Goal: Book appointment/travel/reservation

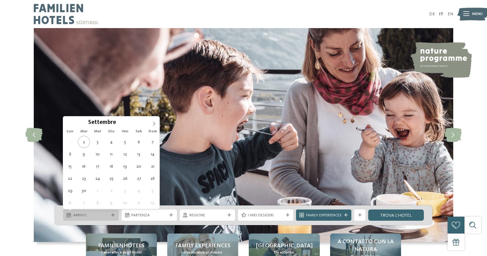
click at [112, 215] on icon at bounding box center [112, 215] width 3 height 3
click at [153, 122] on icon at bounding box center [154, 124] width 4 height 4
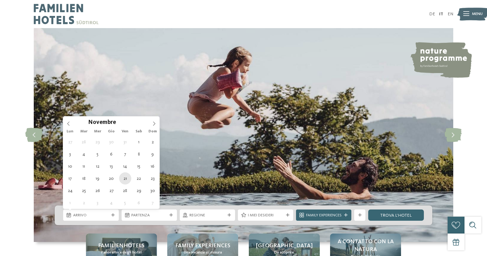
type div "21.11.2025"
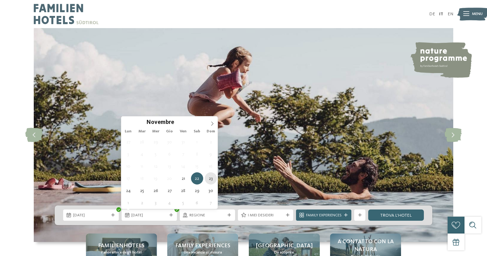
type div "23.11.2025"
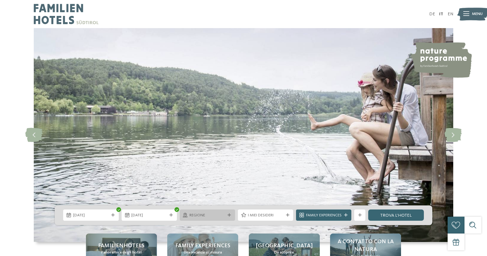
click at [229, 215] on icon at bounding box center [229, 215] width 3 height 3
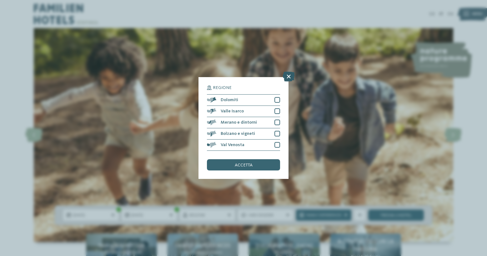
click at [287, 75] on icon at bounding box center [289, 77] width 12 height 10
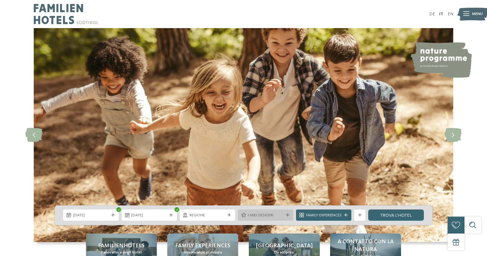
click at [286, 214] on icon at bounding box center [287, 215] width 3 height 3
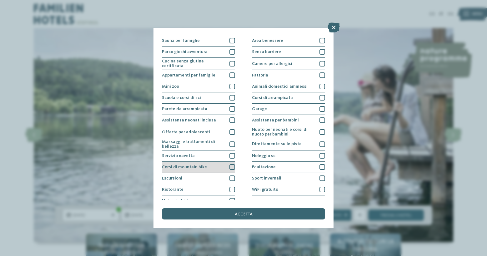
scroll to position [40, 0]
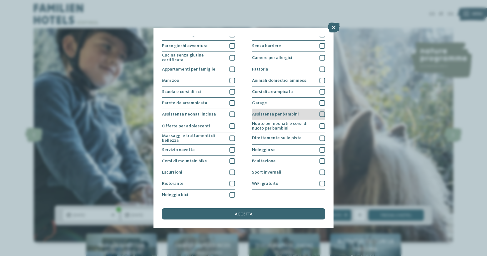
click at [321, 112] on div at bounding box center [323, 115] width 6 height 6
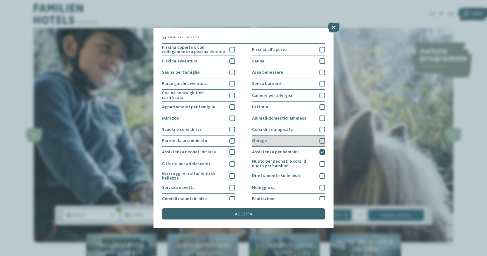
scroll to position [0, 0]
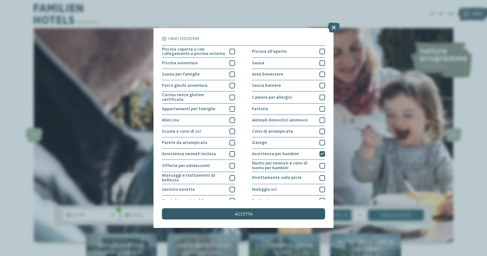
click at [249, 215] on span "accetta" at bounding box center [244, 214] width 18 height 4
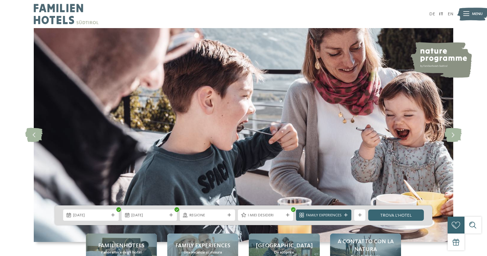
click at [346, 215] on icon at bounding box center [345, 215] width 3 height 3
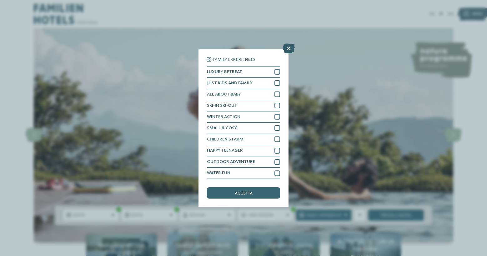
click at [287, 48] on icon at bounding box center [289, 48] width 12 height 10
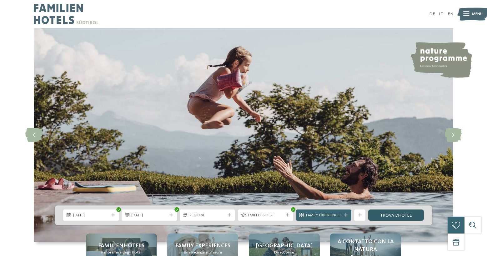
click at [403, 214] on link "trova l’hotel" at bounding box center [395, 215] width 55 height 11
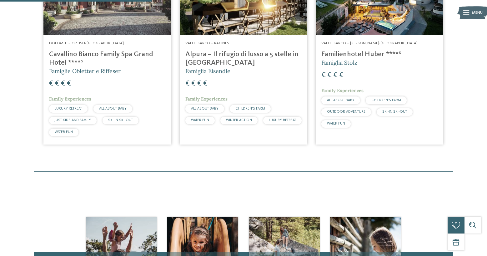
scroll to position [149, 0]
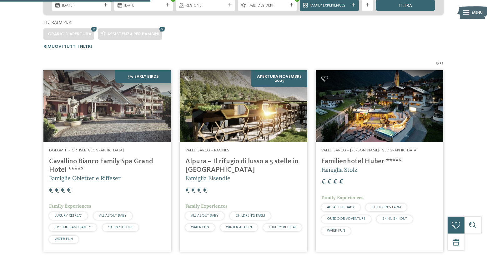
click at [384, 116] on img at bounding box center [380, 106] width 128 height 72
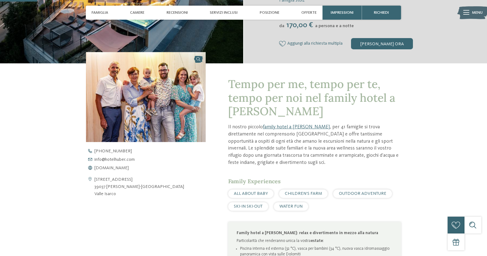
scroll to position [159, 0]
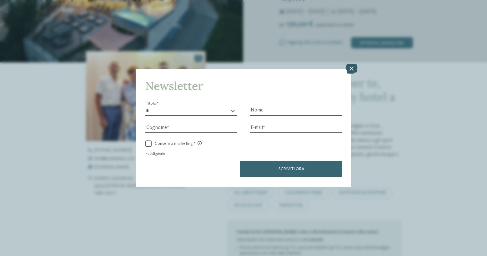
click at [352, 67] on icon at bounding box center [352, 69] width 12 height 10
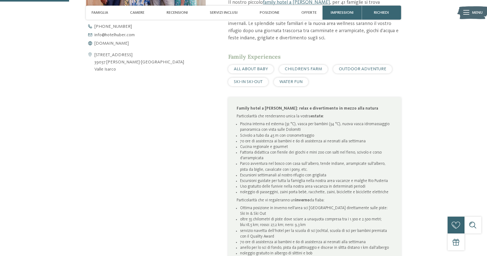
scroll to position [287, 0]
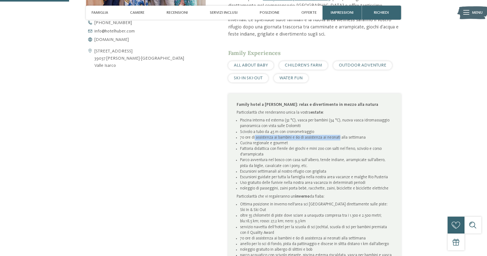
drag, startPoint x: 254, startPoint y: 137, endPoint x: 339, endPoint y: 136, distance: 84.4
click at [339, 136] on li "70 ore di assistenza ai bambini e 60 di assistenza ai neonati alla settimana" at bounding box center [316, 138] width 153 height 6
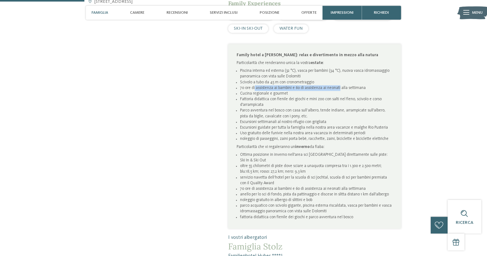
scroll to position [351, 0]
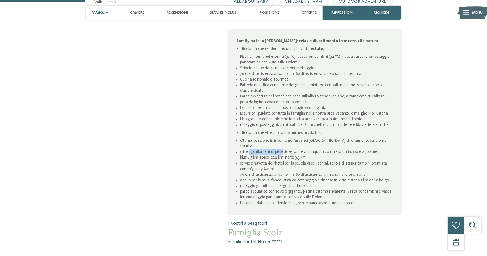
drag, startPoint x: 249, startPoint y: 156, endPoint x: 283, endPoint y: 156, distance: 33.8
click at [283, 156] on li "oltre 55 chilometri di piste dove sciare a una quota compresa tra i 1.300 e 2.5…" at bounding box center [316, 154] width 153 height 11
drag, startPoint x: 262, startPoint y: 167, endPoint x: 305, endPoint y: 167, distance: 43.5
click at [305, 167] on li "servizio navetta dell’hotel per la scuola di sci Jochtal, scuola di sci per bam…" at bounding box center [316, 166] width 153 height 11
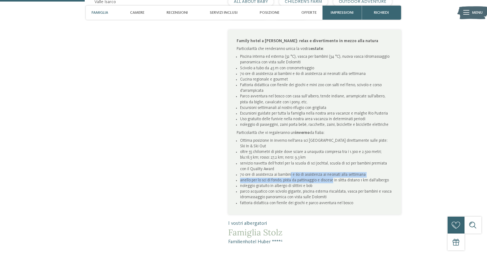
drag, startPoint x: 290, startPoint y: 180, endPoint x: 331, endPoint y: 187, distance: 42.2
click at [331, 187] on ul "Ottima posizione in inverno nell'area sci Rio Pusteria direttamente sulle piste…" at bounding box center [315, 172] width 156 height 68
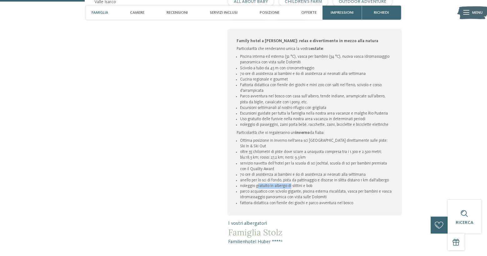
drag, startPoint x: 258, startPoint y: 192, endPoint x: 291, endPoint y: 192, distance: 33.1
click at [291, 189] on li "noleggio gratuito in albergo di slittini e bob" at bounding box center [316, 187] width 153 height 6
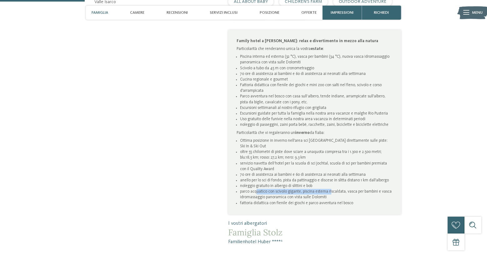
drag, startPoint x: 257, startPoint y: 198, endPoint x: 330, endPoint y: 196, distance: 73.2
click at [330, 196] on li "parco acquatico con scivolo gigante, piscina esterna riscaldata, vasca per bamb…" at bounding box center [316, 194] width 153 height 11
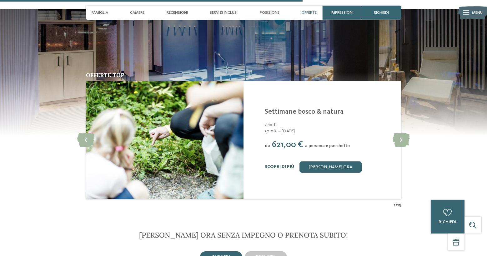
scroll to position [1276, 0]
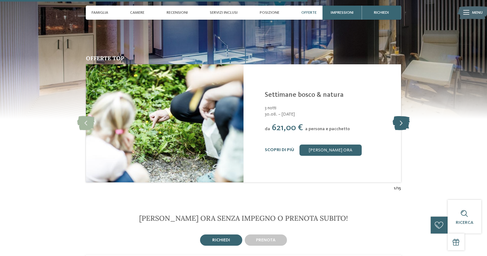
click at [401, 124] on icon at bounding box center [401, 123] width 17 height 14
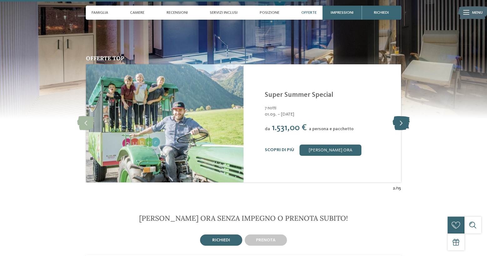
click at [400, 124] on icon at bounding box center [401, 123] width 17 height 14
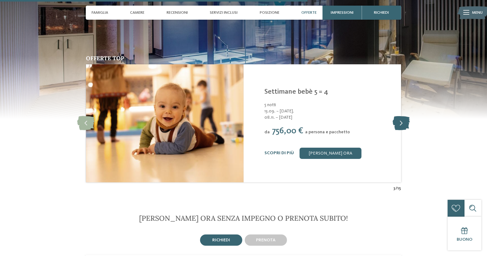
click at [400, 124] on icon at bounding box center [401, 123] width 17 height 14
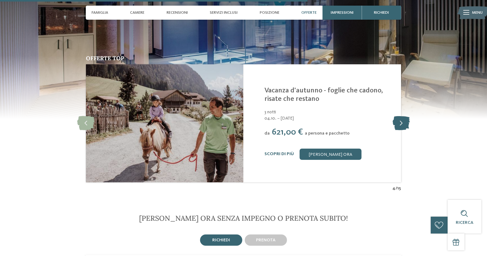
click at [399, 124] on icon at bounding box center [401, 123] width 17 height 14
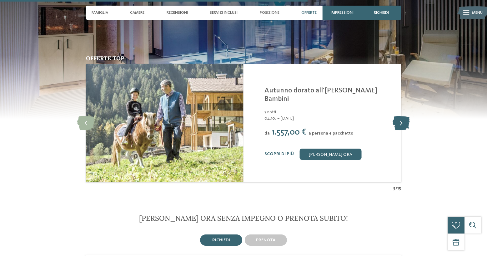
click at [399, 124] on icon at bounding box center [401, 123] width 17 height 14
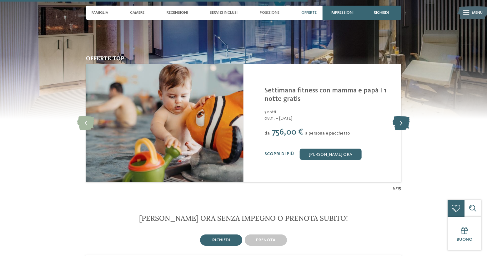
click at [398, 124] on icon at bounding box center [401, 123] width 17 height 14
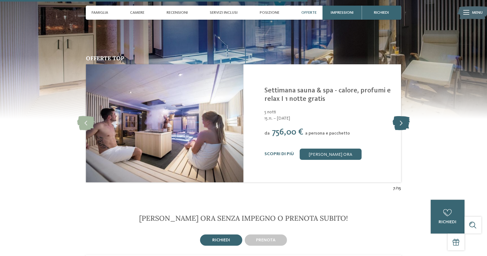
click at [396, 125] on icon at bounding box center [401, 123] width 17 height 14
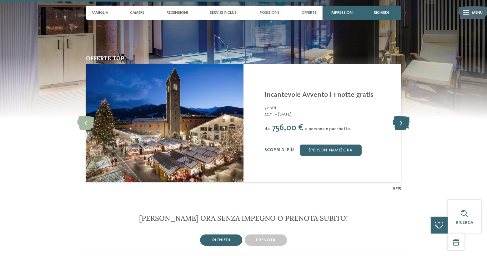
click at [396, 125] on icon at bounding box center [401, 123] width 17 height 14
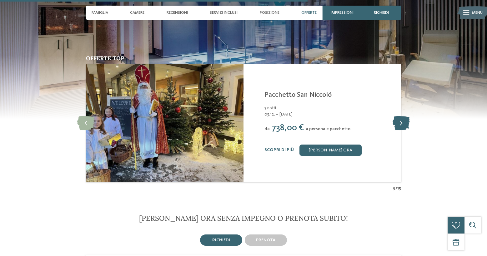
click at [396, 125] on icon at bounding box center [401, 123] width 17 height 14
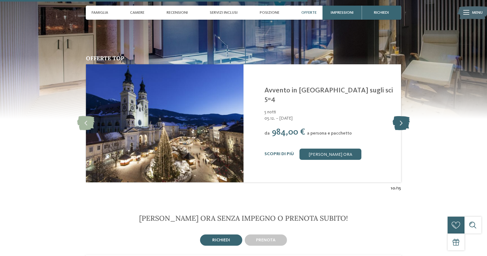
click at [396, 125] on icon at bounding box center [401, 123] width 17 height 14
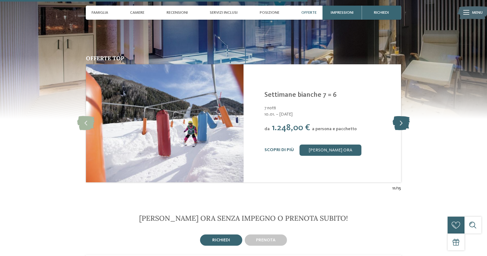
click at [396, 125] on icon at bounding box center [401, 123] width 17 height 14
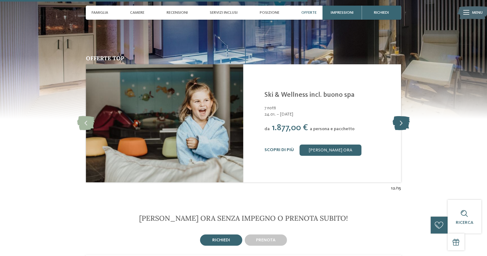
click at [396, 125] on icon at bounding box center [401, 123] width 17 height 14
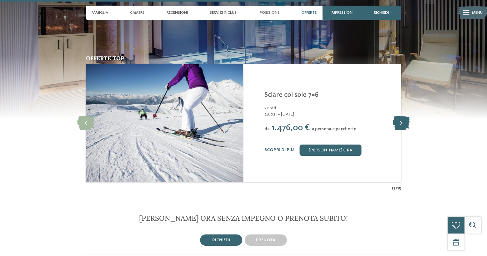
click at [396, 125] on icon at bounding box center [401, 123] width 17 height 14
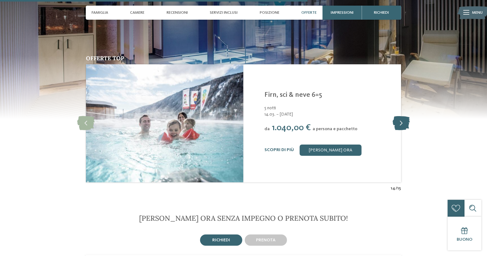
click at [396, 125] on icon at bounding box center [401, 123] width 17 height 14
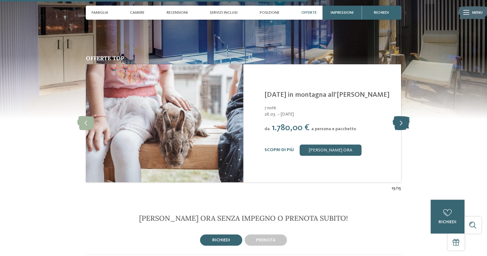
click at [396, 125] on icon at bounding box center [401, 123] width 17 height 14
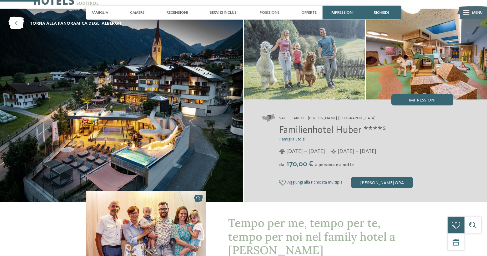
scroll to position [0, 0]
